Goal: Information Seeking & Learning: Learn about a topic

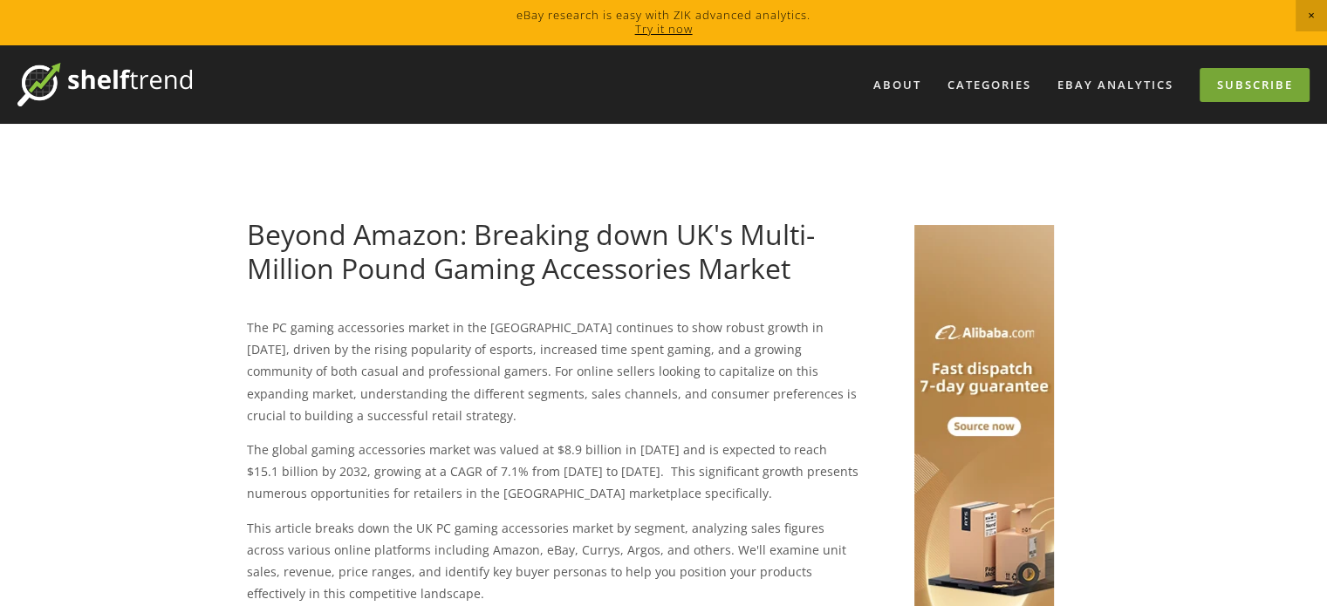
drag, startPoint x: 0, startPoint y: 0, endPoint x: 1246, endPoint y: 97, distance: 1249.7
drag, startPoint x: 1259, startPoint y: 3, endPoint x: 705, endPoint y: 149, distance: 572.9
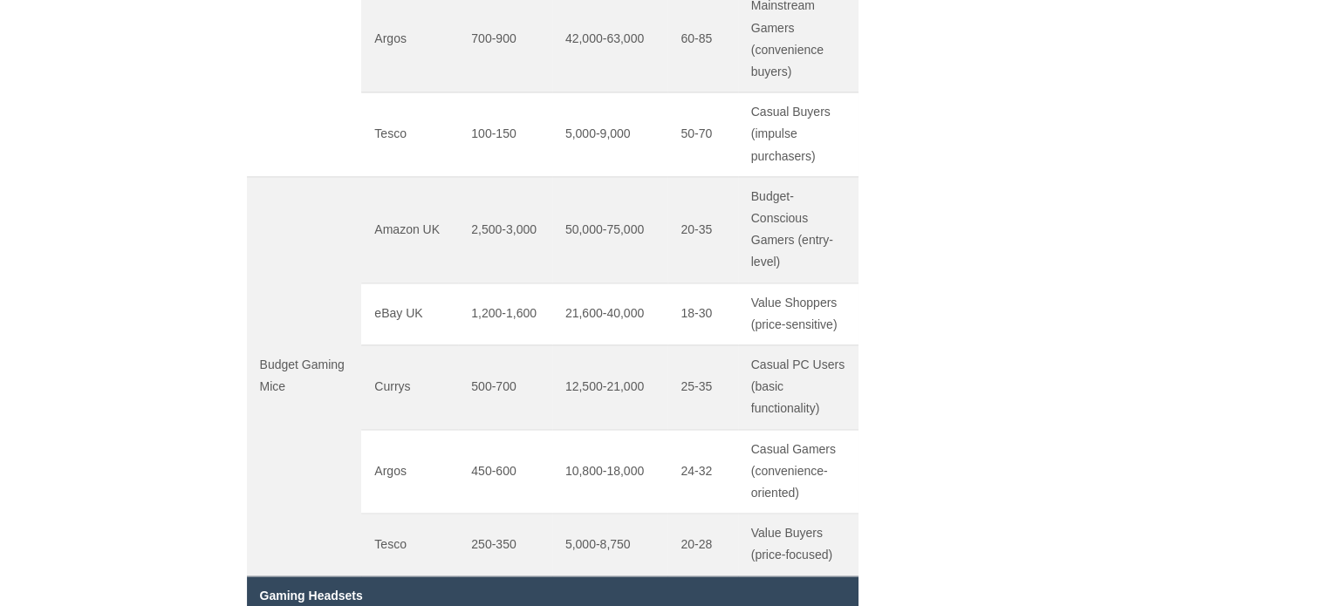
scroll to position [2269, 0]
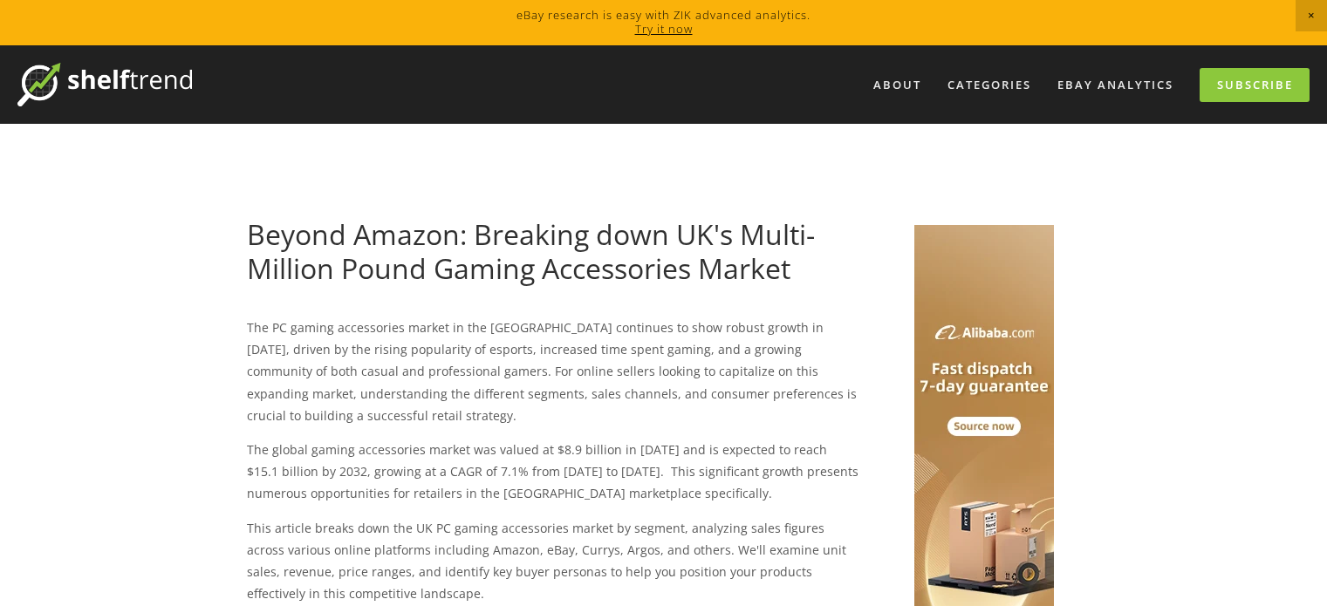
scroll to position [2269, 0]
